Goal: Navigation & Orientation: Find specific page/section

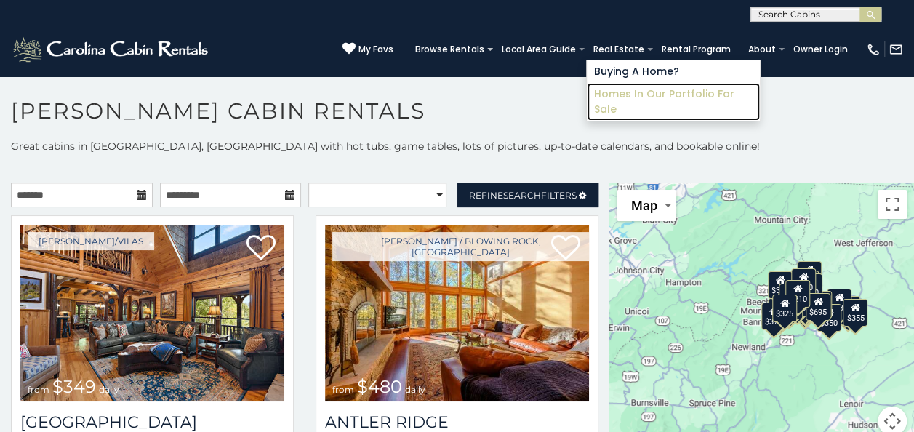
click at [645, 96] on link "Homes in Our Portfolio For Sale" at bounding box center [673, 102] width 173 height 38
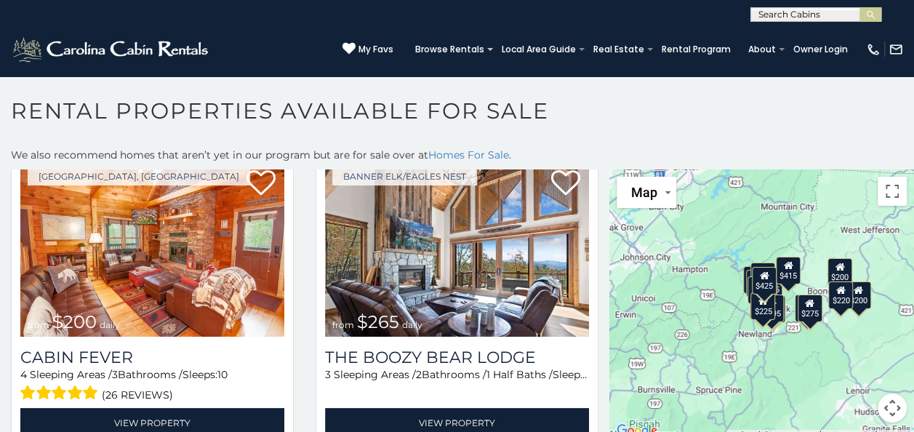
scroll to position [51, 0]
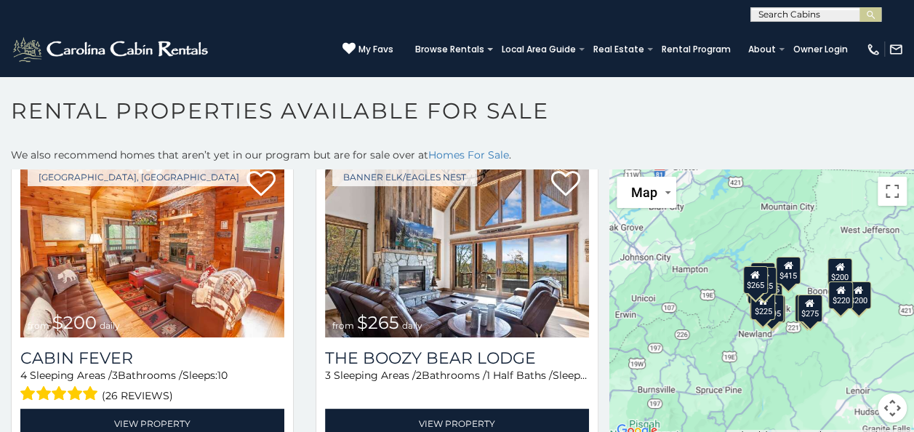
click at [748, 288] on div "$265" at bounding box center [754, 280] width 25 height 28
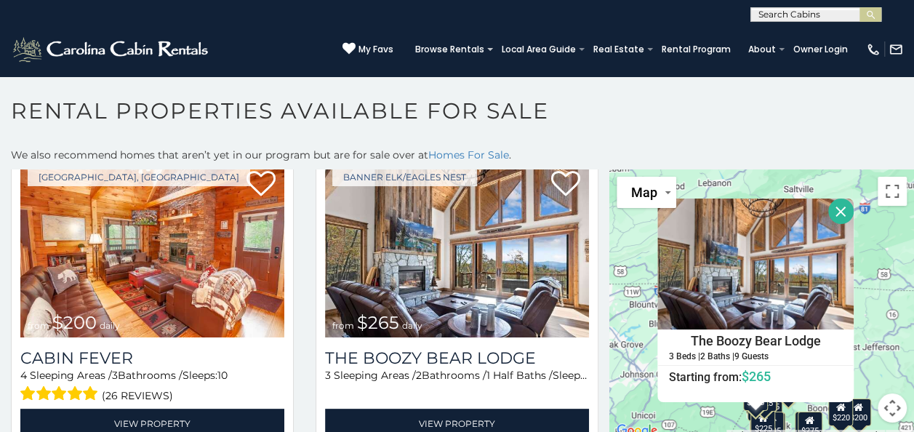
scroll to position [7, 0]
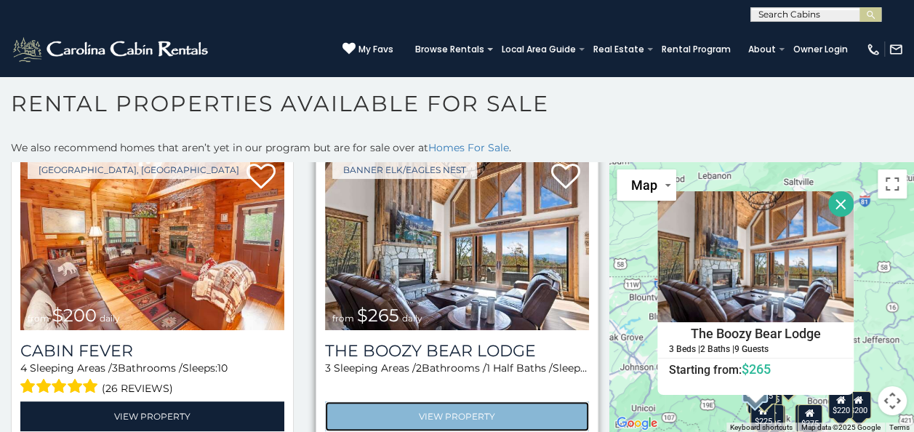
click at [437, 408] on link "View Property" at bounding box center [457, 416] width 264 height 30
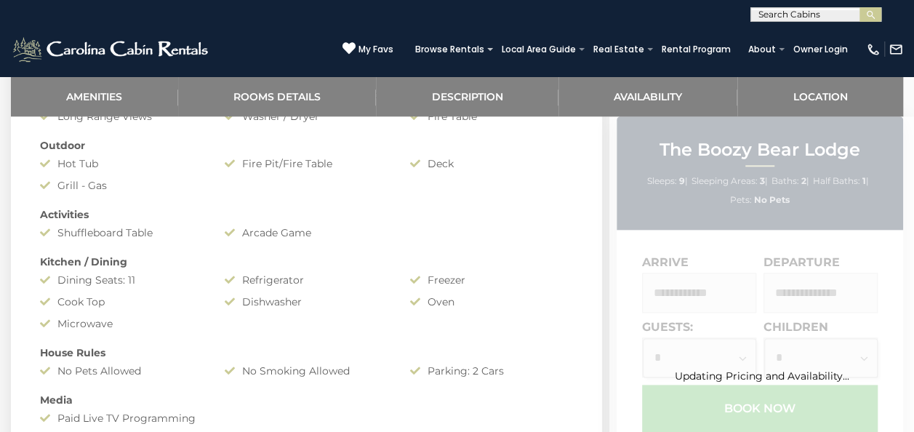
scroll to position [747, 0]
